Goal: Task Accomplishment & Management: Manage account settings

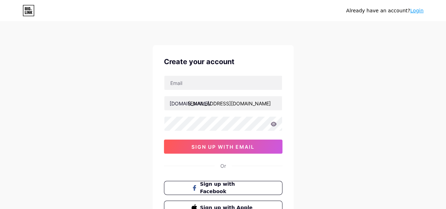
click at [415, 12] on link "Login" at bounding box center [416, 11] width 13 height 6
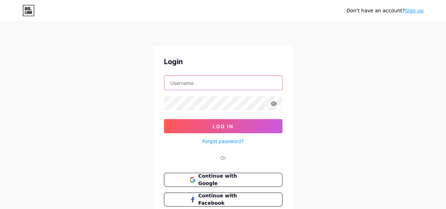
type input "[EMAIL_ADDRESS][DOMAIN_NAME]"
click at [206, 86] on input "[EMAIL_ADDRESS][DOMAIN_NAME]" at bounding box center [223, 83] width 118 height 14
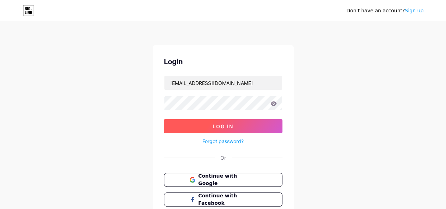
click at [194, 124] on button "Log In" at bounding box center [223, 126] width 118 height 14
